Goal: Task Accomplishment & Management: Manage account settings

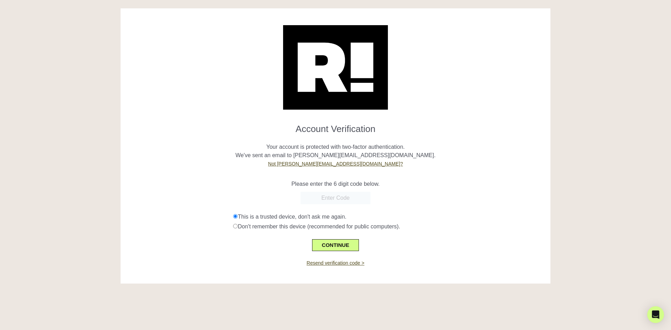
click at [332, 195] on input "text" at bounding box center [335, 198] width 70 height 13
paste input "365629"
type input "365629"
click at [330, 244] on button "CONTINUE" at bounding box center [335, 245] width 47 height 12
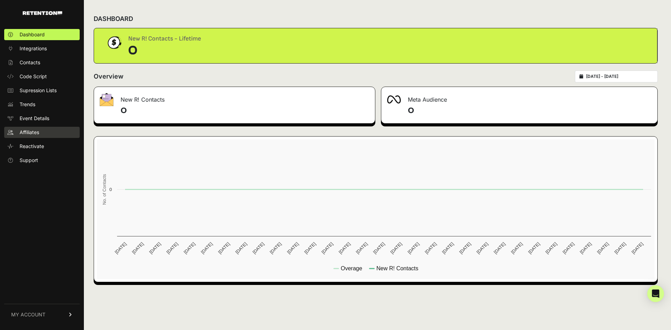
click at [32, 132] on span "Affiliates" at bounding box center [30, 132] width 20 height 7
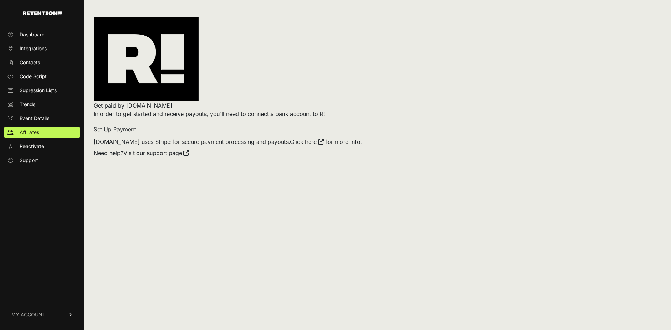
click at [118, 132] on link "Set Up Payment" at bounding box center [115, 129] width 42 height 7
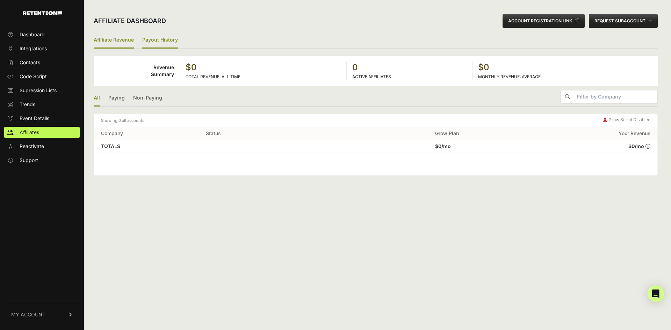
click at [165, 41] on link "Payout History" at bounding box center [160, 40] width 36 height 16
